Goal: Task Accomplishment & Management: Use online tool/utility

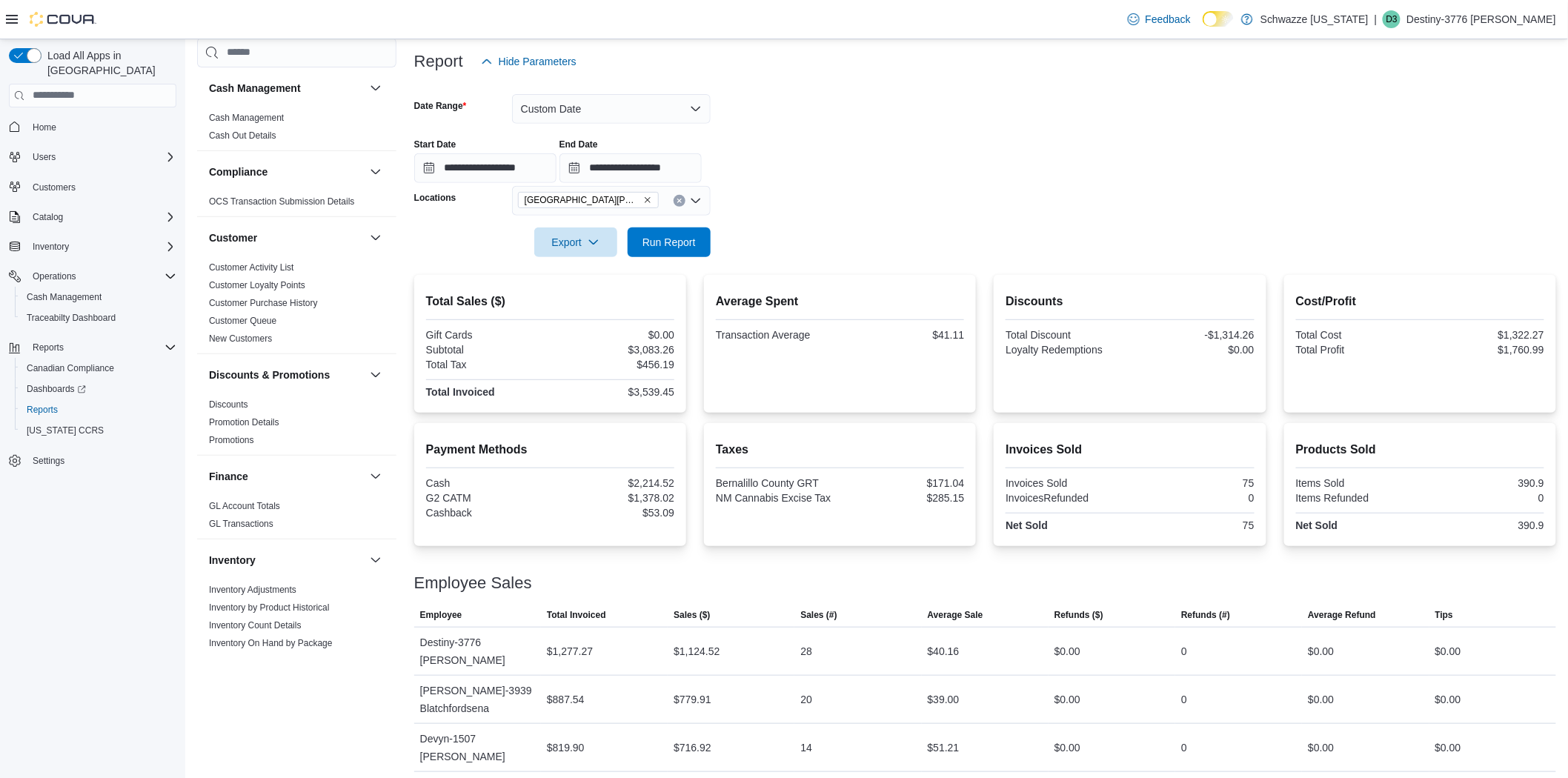
scroll to position [741, 0]
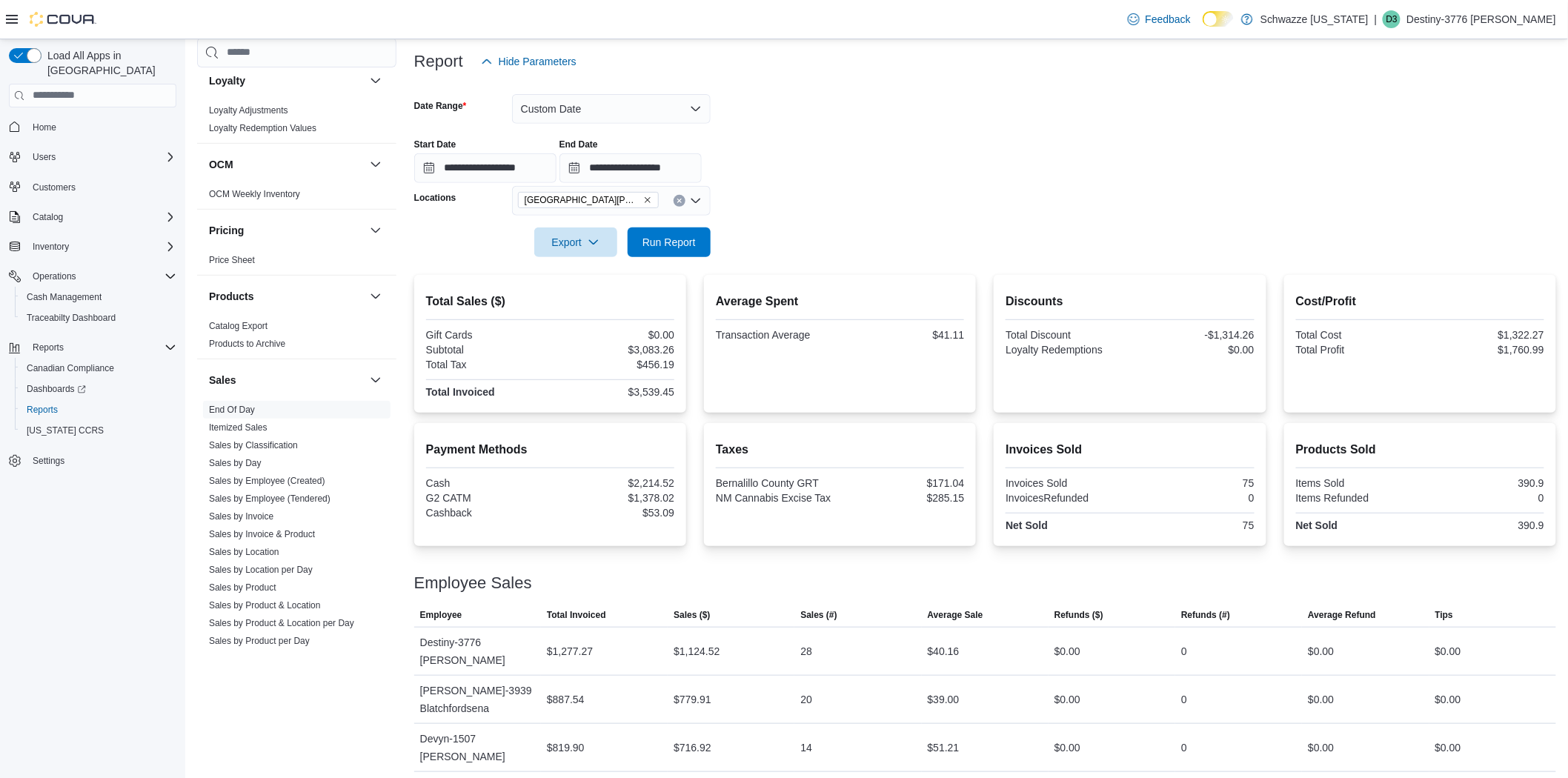
click at [87, 178] on span "Customers" at bounding box center [101, 187] width 149 height 18
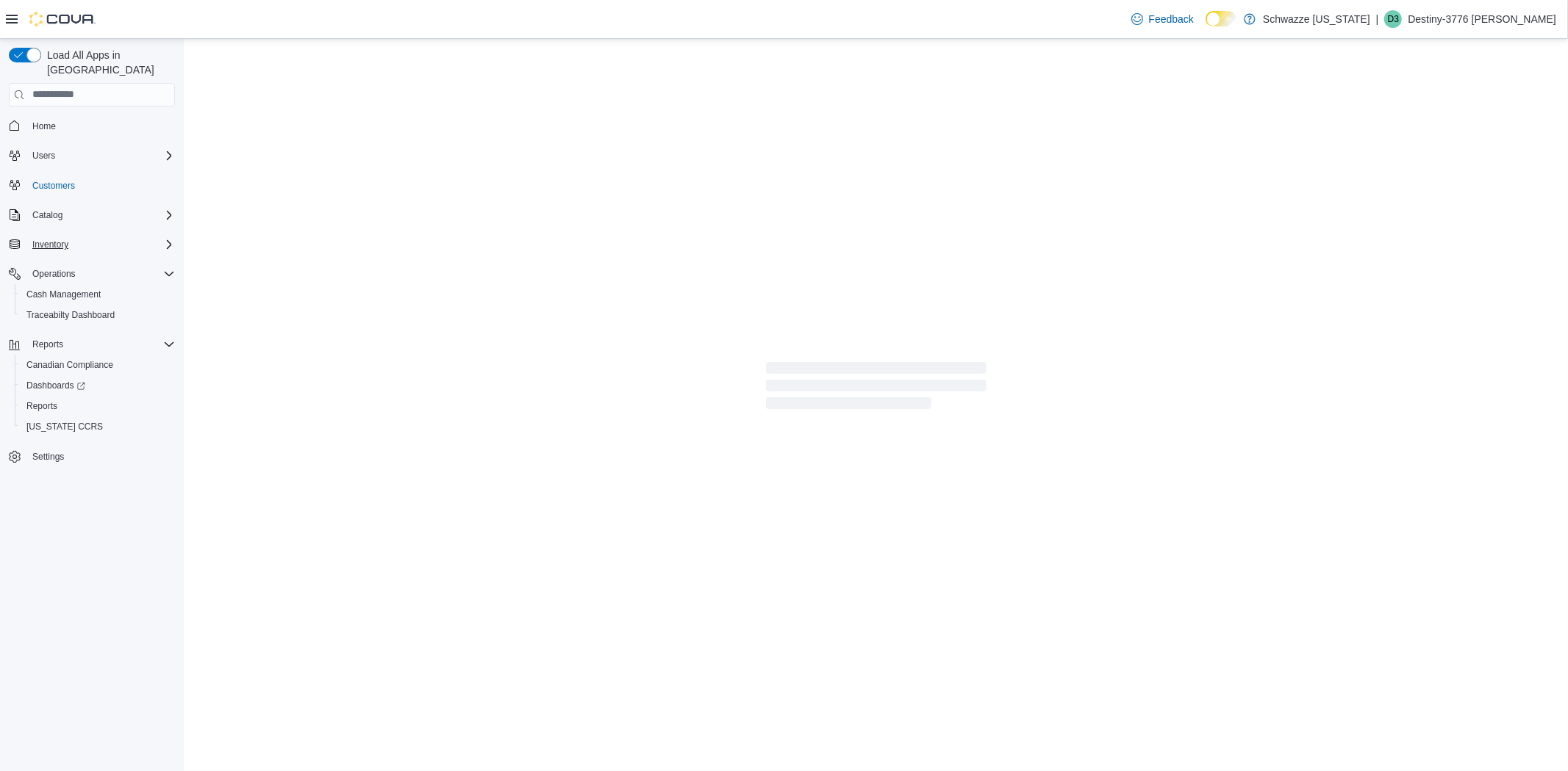
click at [98, 235] on button "Inventory" at bounding box center [91, 245] width 177 height 21
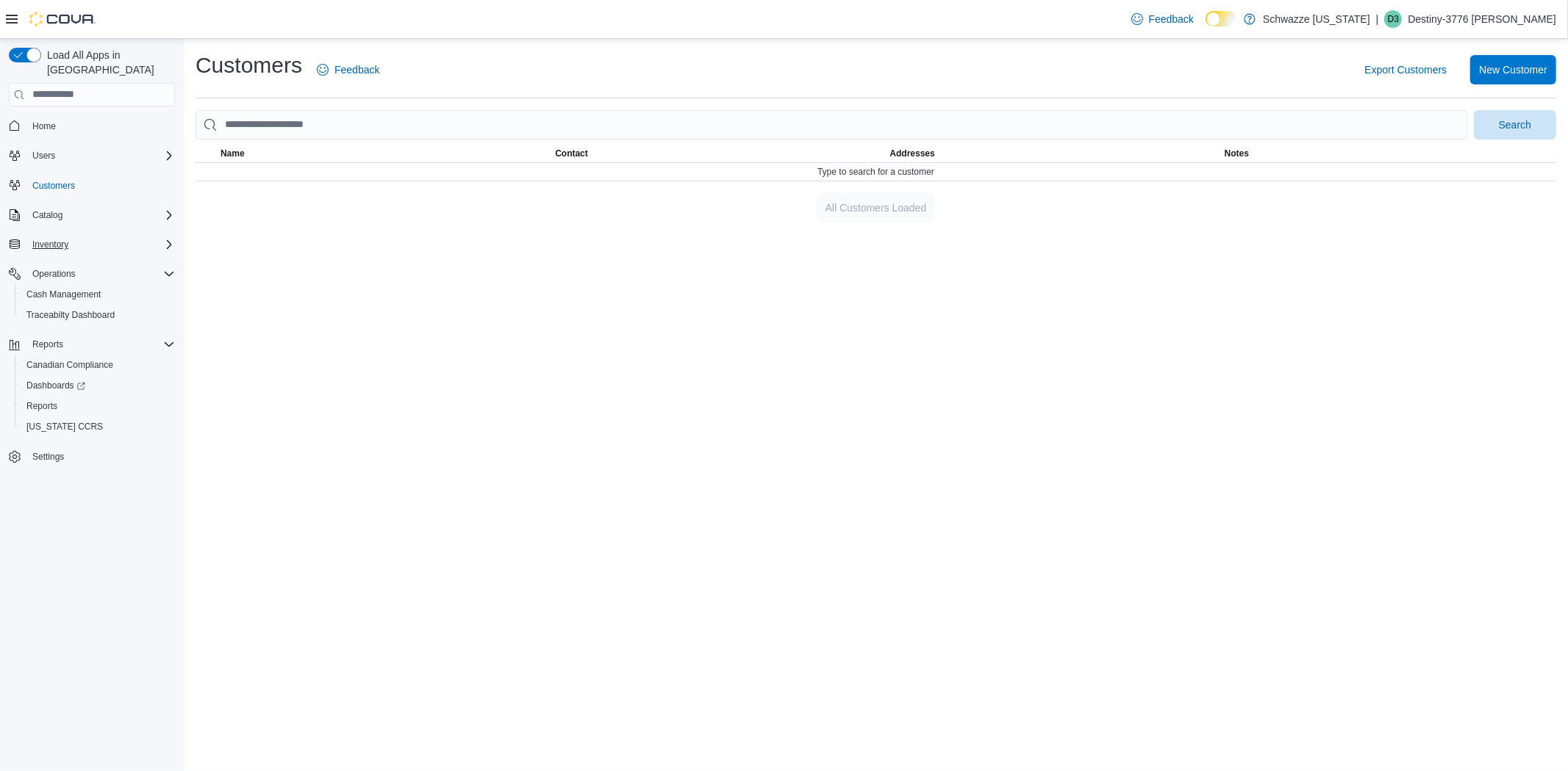
click at [100, 235] on div "Inventory" at bounding box center [100, 244] width 148 height 17
click at [88, 300] on span "Inventory Manager (Classic)" at bounding box center [81, 306] width 110 height 12
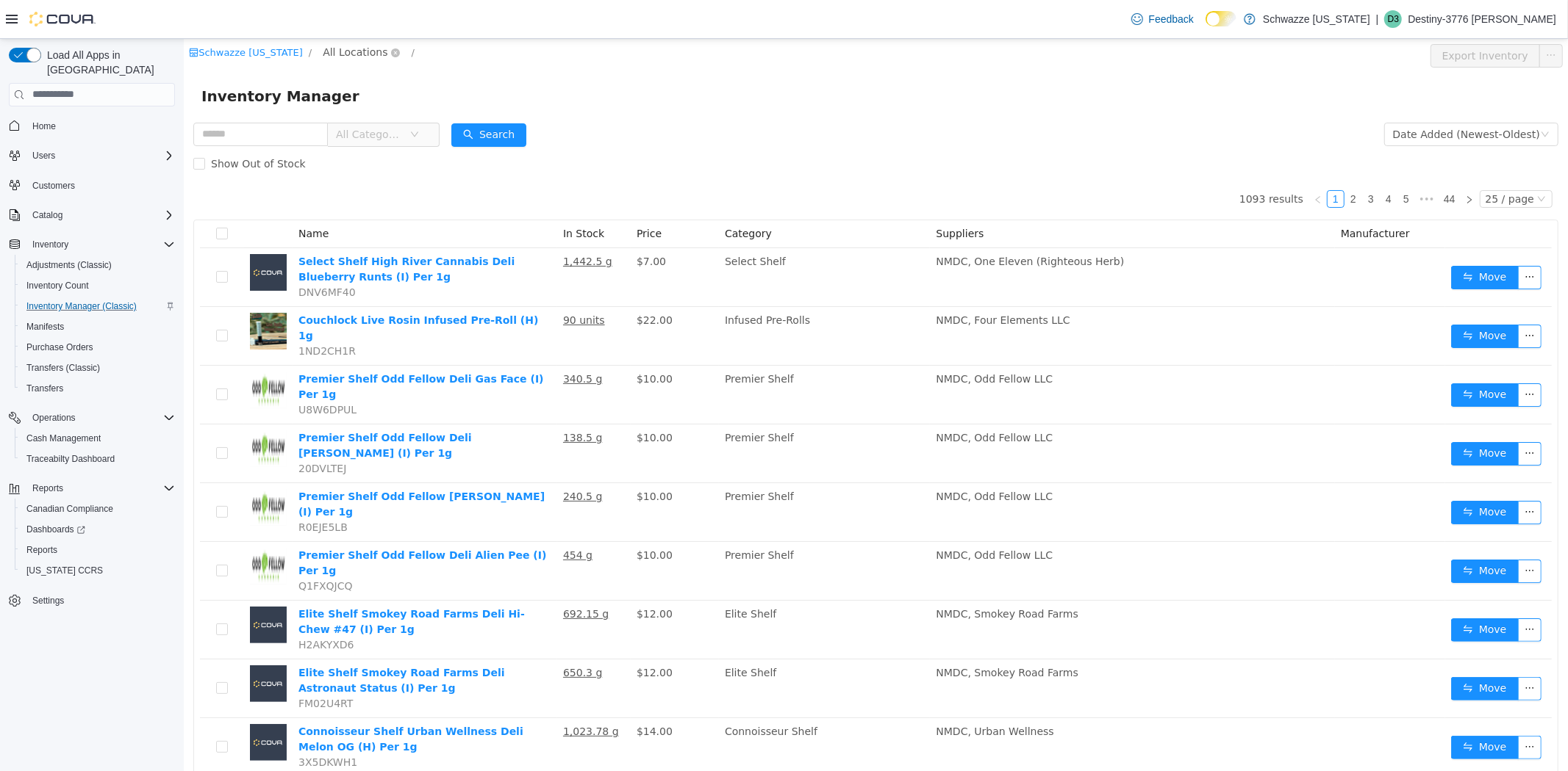
click at [347, 50] on span "All Locations" at bounding box center [354, 51] width 65 height 16
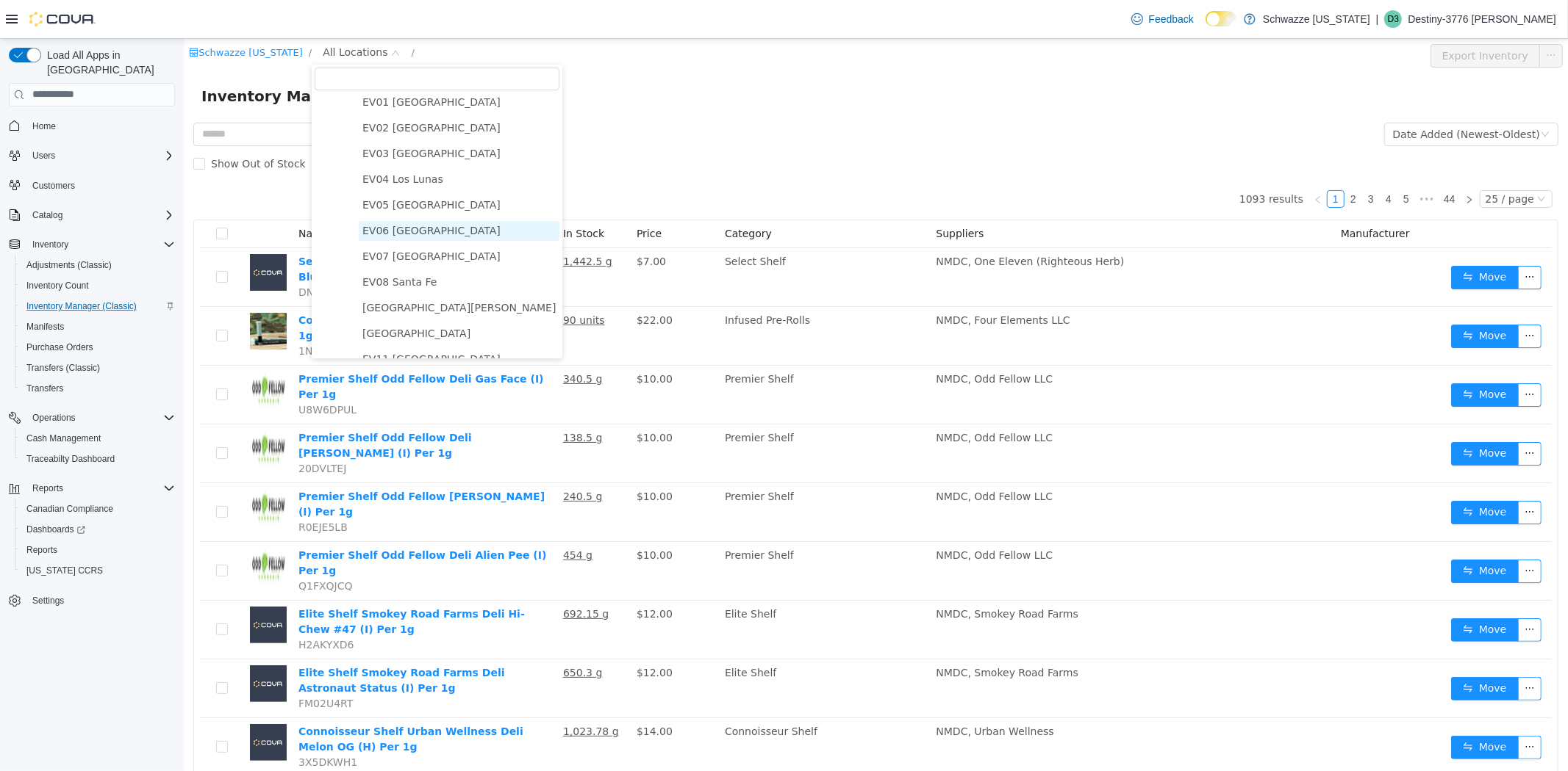
scroll to position [81, 0]
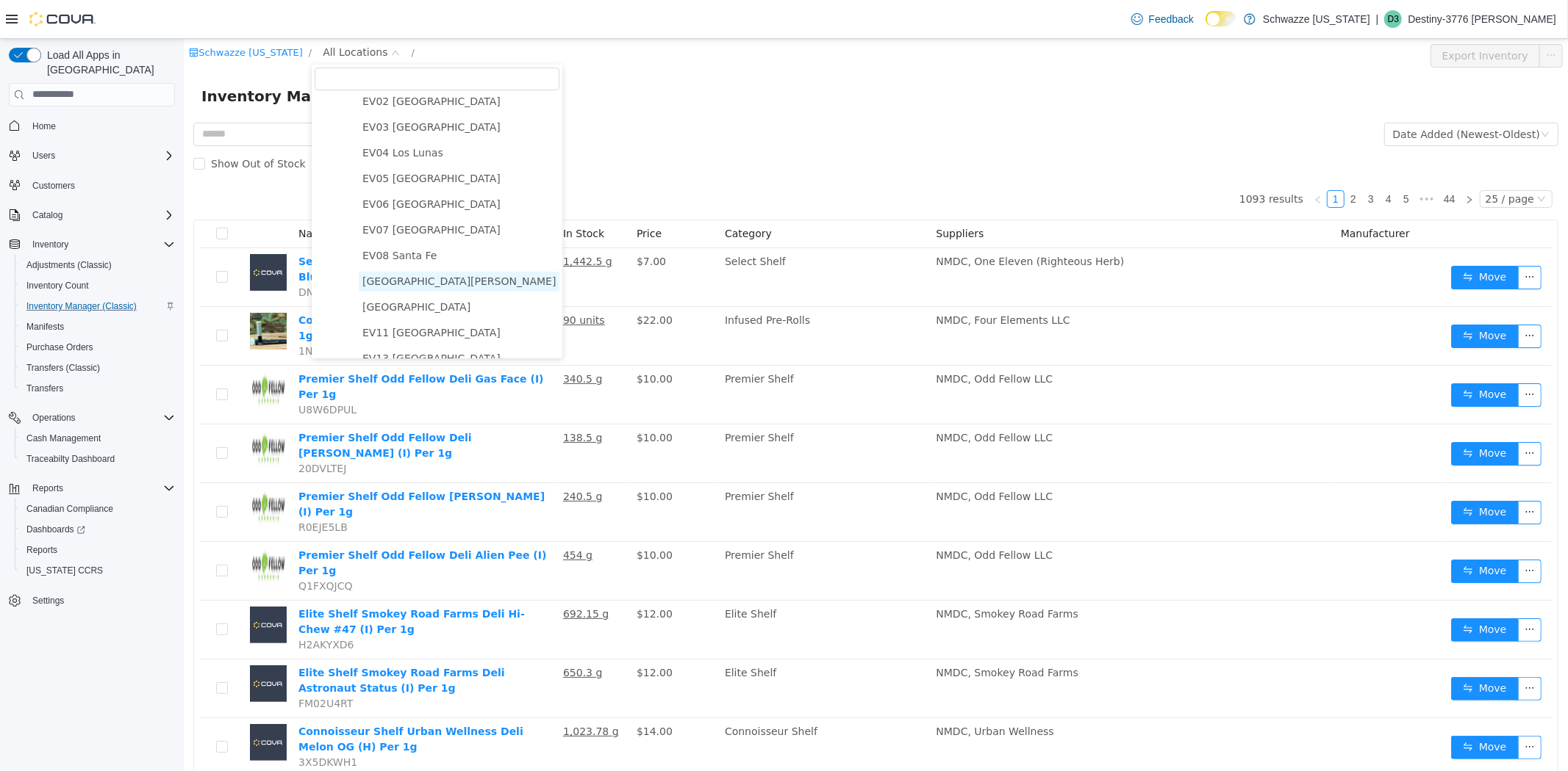
click at [426, 289] on span "[GEOGRAPHIC_DATA][PERSON_NAME]" at bounding box center [458, 280] width 201 height 20
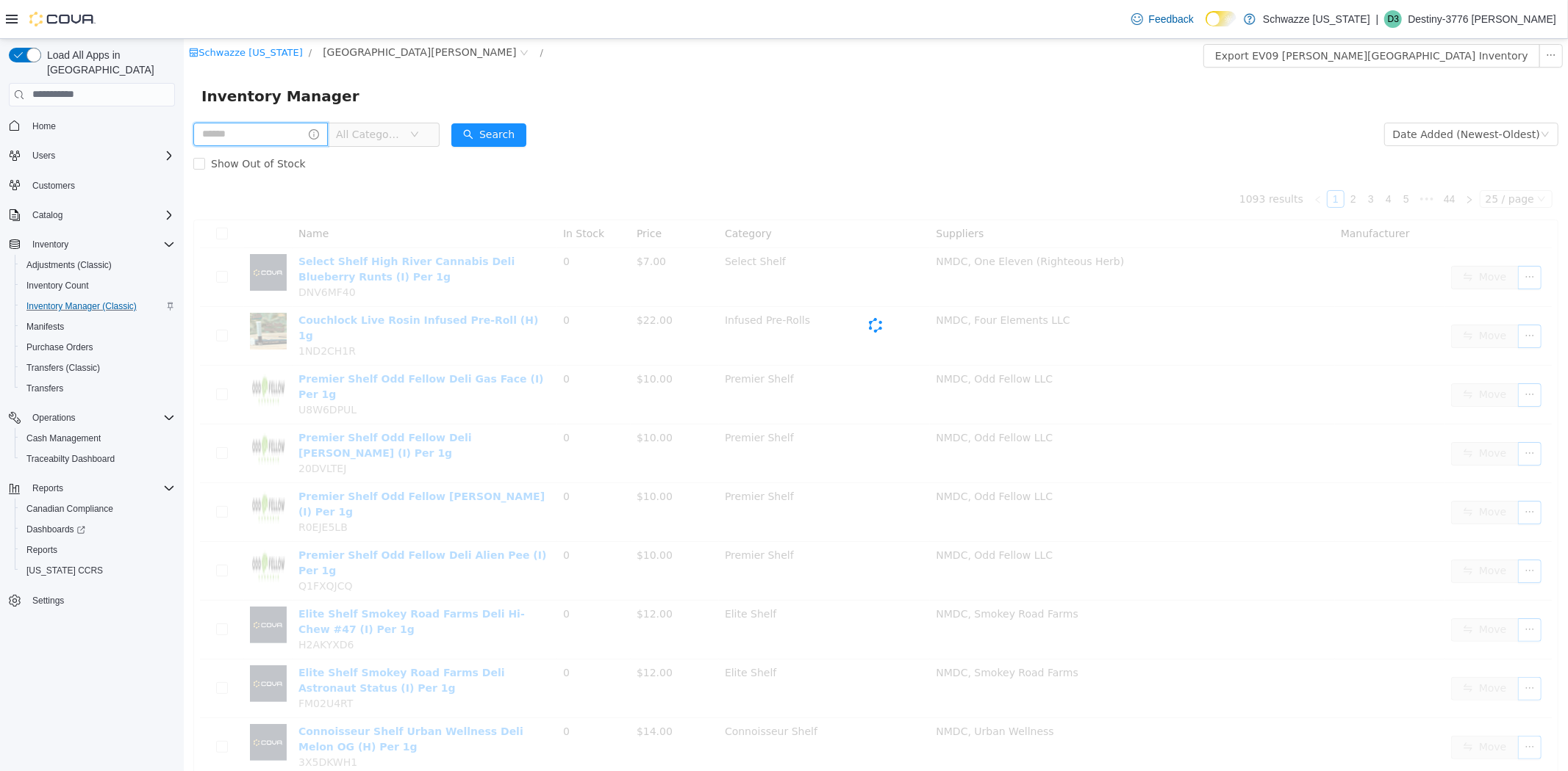
click at [279, 138] on input "text" at bounding box center [259, 133] width 134 height 23
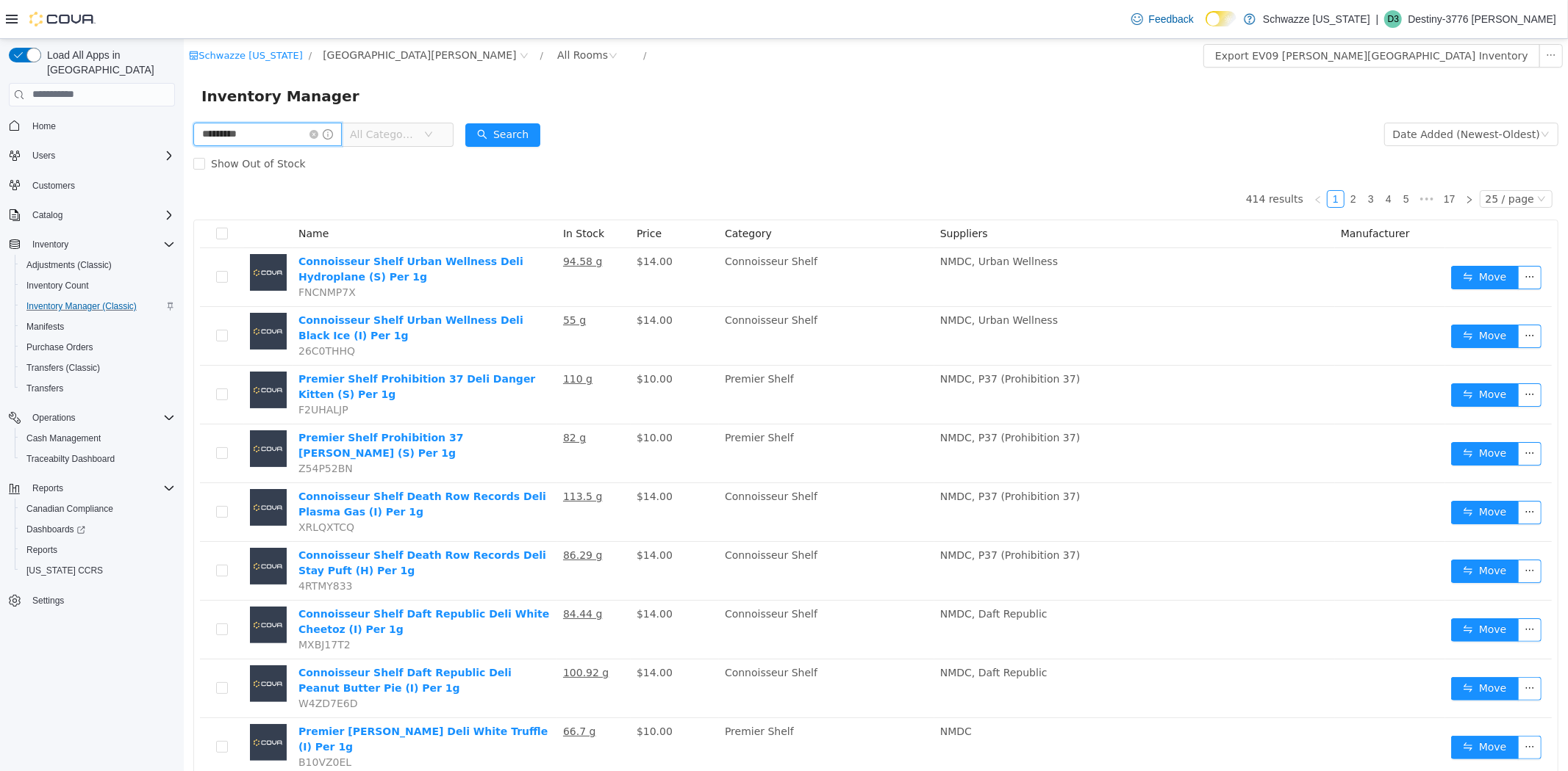
type input "*********"
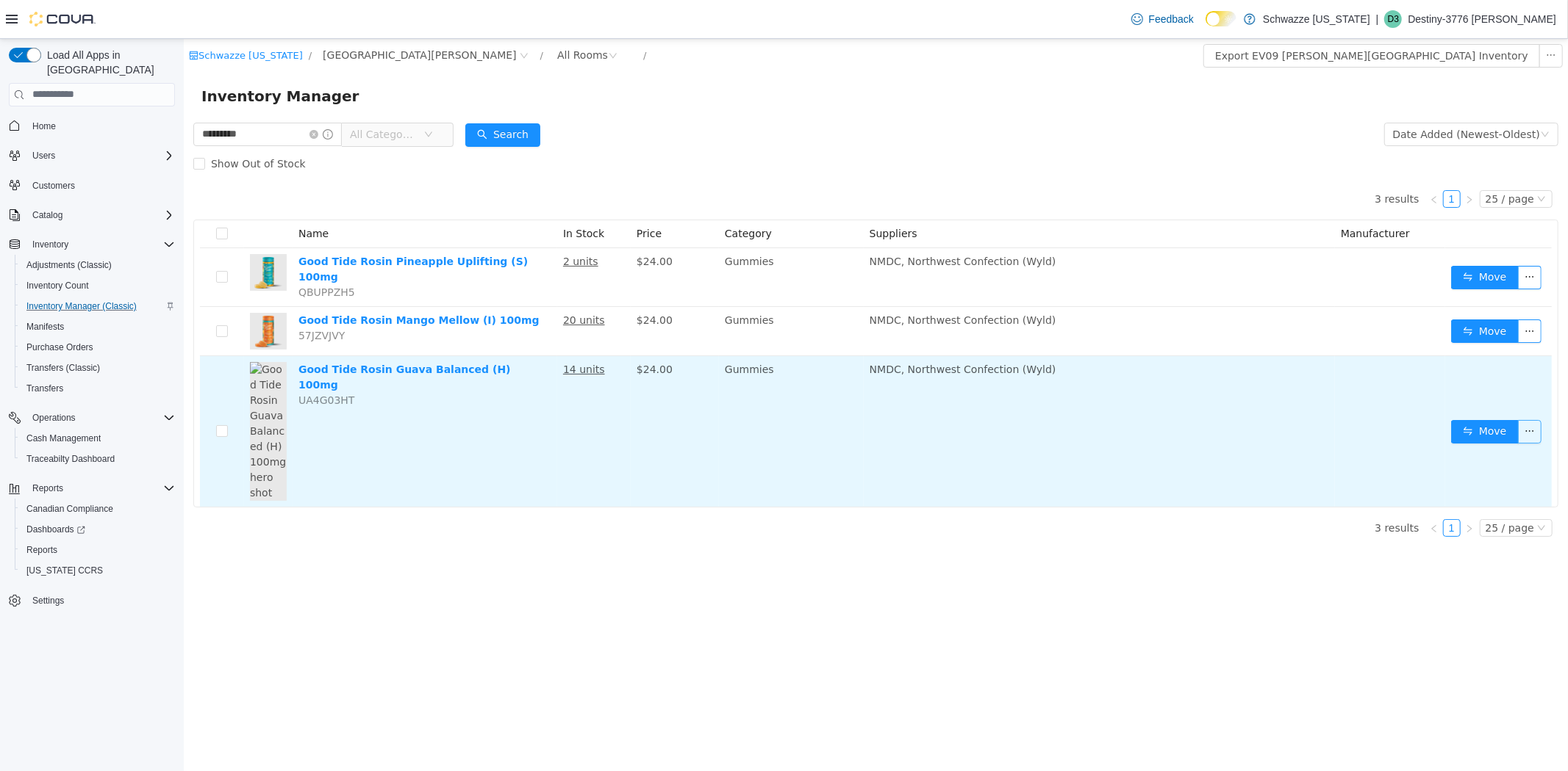
click at [1538, 425] on button "button" at bounding box center [1528, 431] width 23 height 23
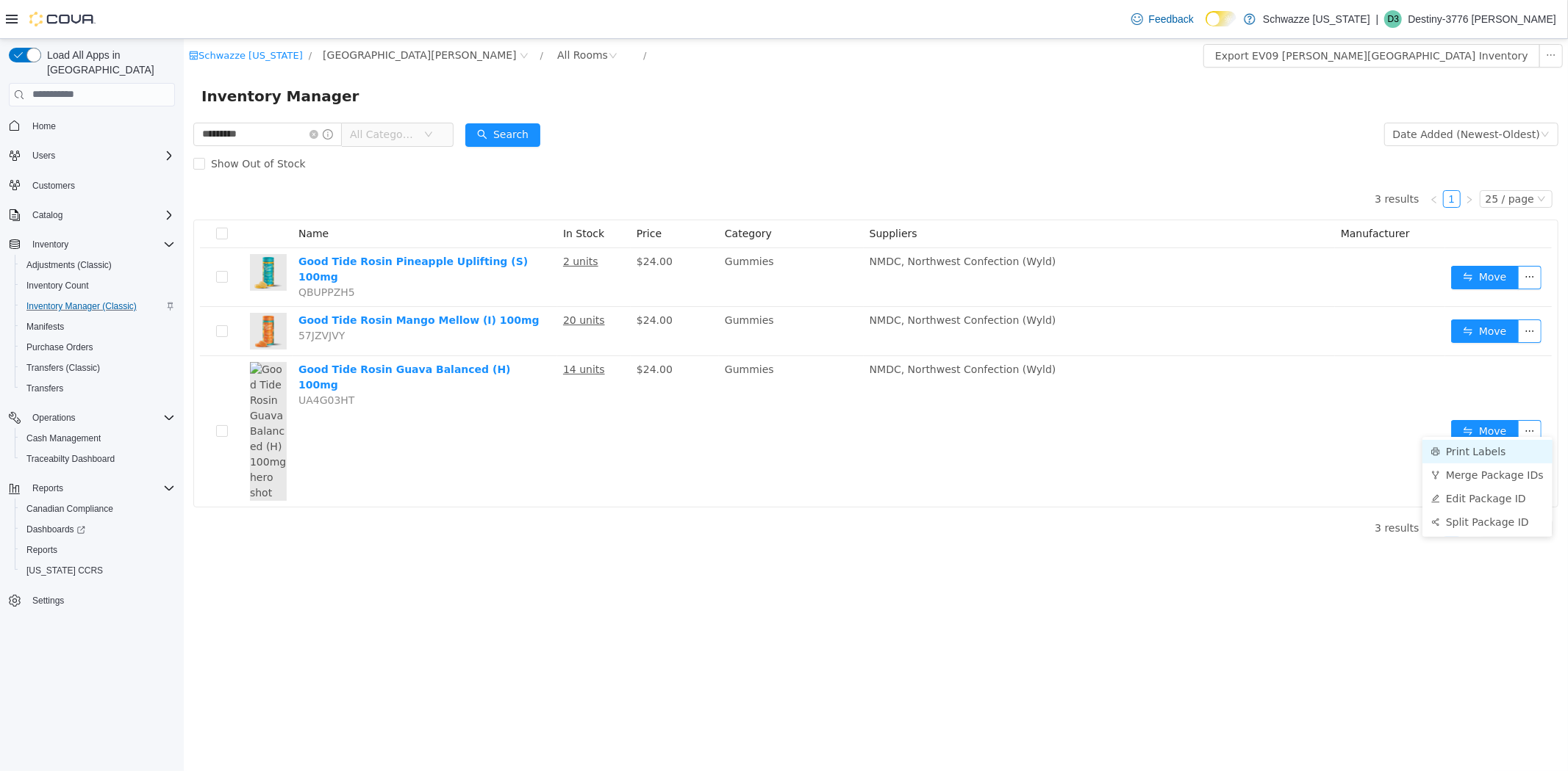
click at [1485, 454] on li "Print Labels" at bounding box center [1487, 451] width 130 height 23
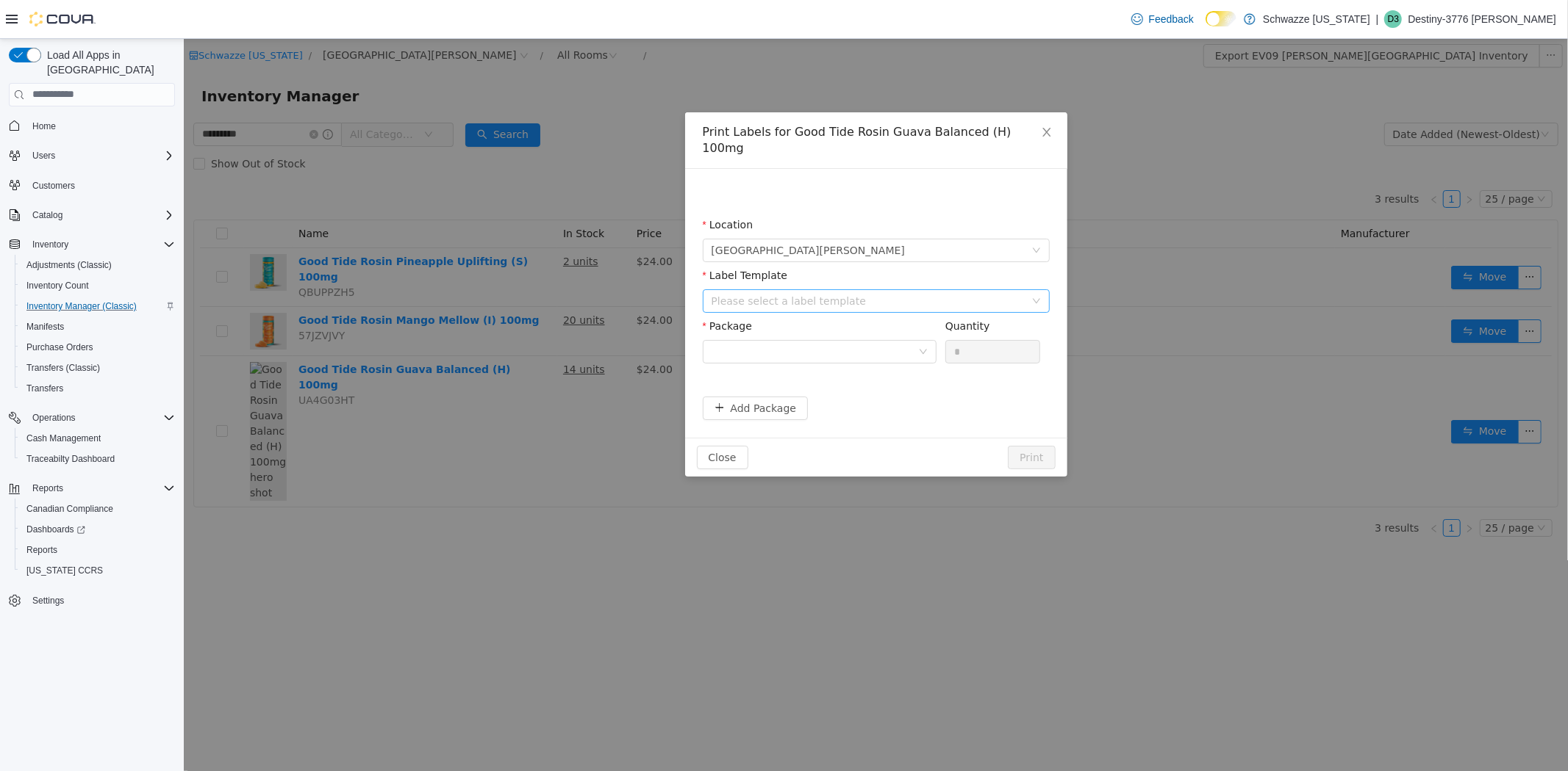
click at [963, 293] on div "Please select a label template" at bounding box center [868, 300] width 313 height 15
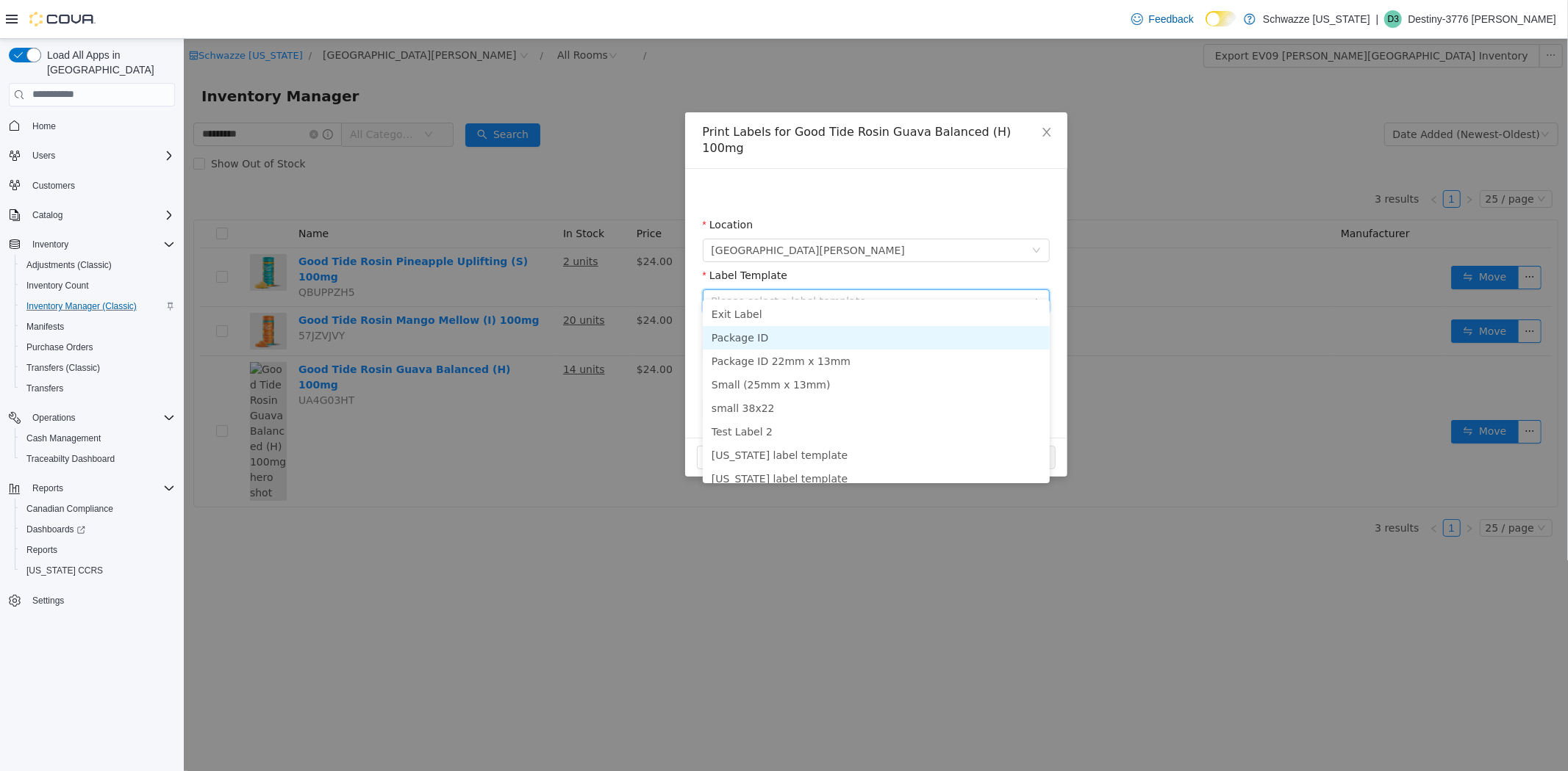
click at [790, 337] on li "Package ID" at bounding box center [875, 337] width 347 height 23
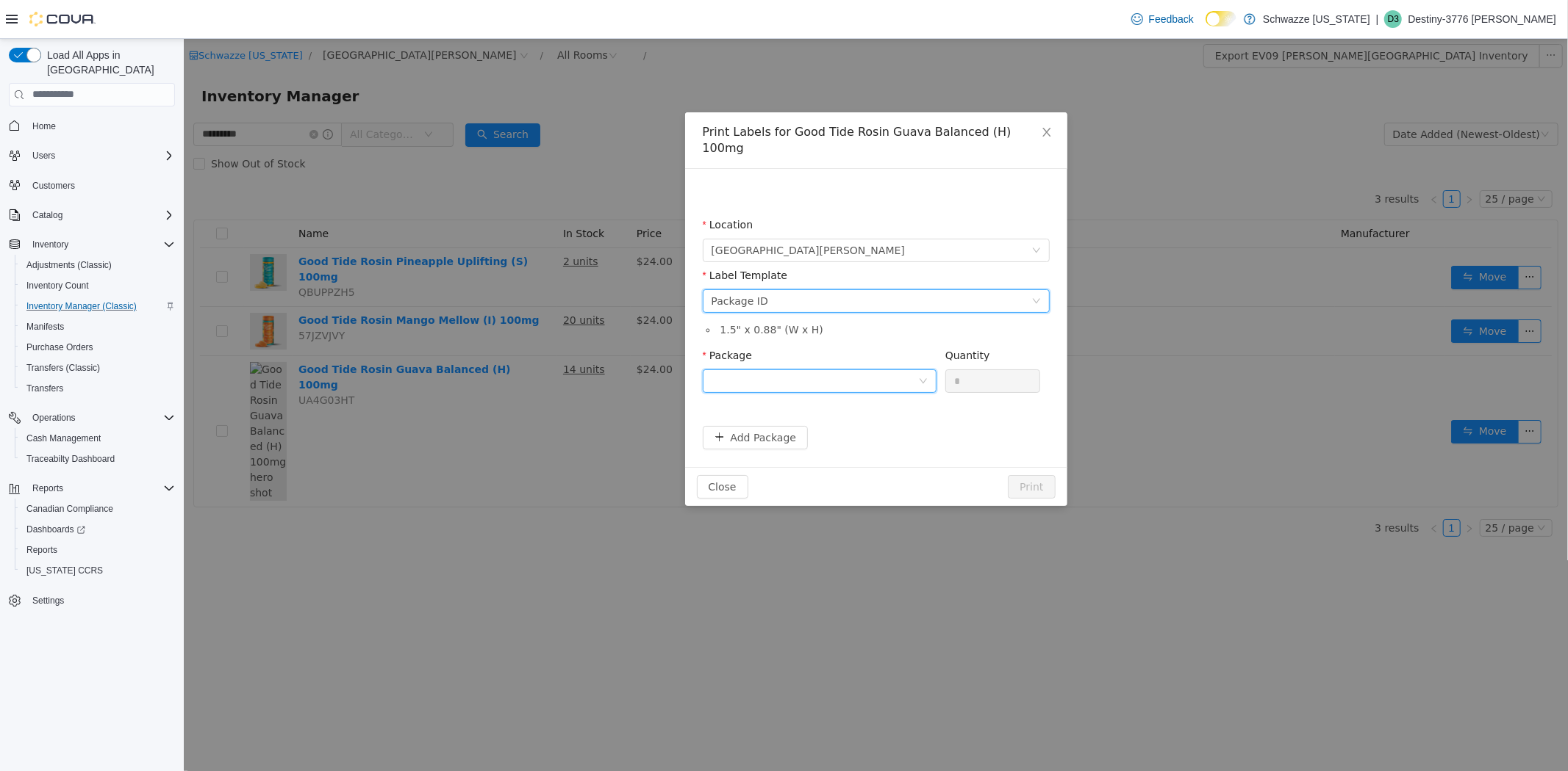
click at [803, 369] on div at bounding box center [814, 380] width 207 height 22
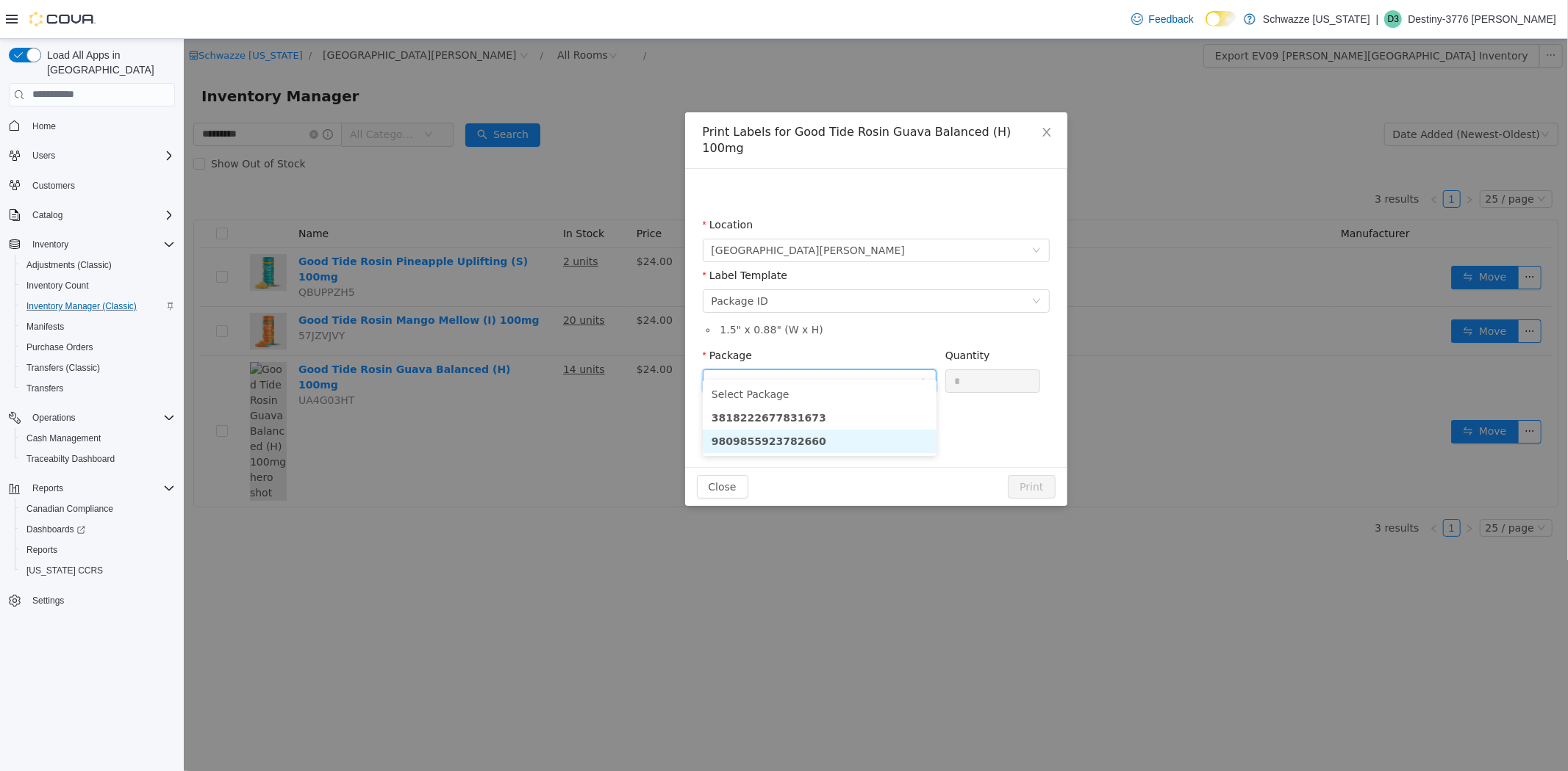
click at [811, 432] on li "9809855923782660" at bounding box center [819, 440] width 234 height 23
click at [1024, 474] on button "Print" at bounding box center [1030, 485] width 47 height 23
